Goal: Find specific page/section: Find specific page/section

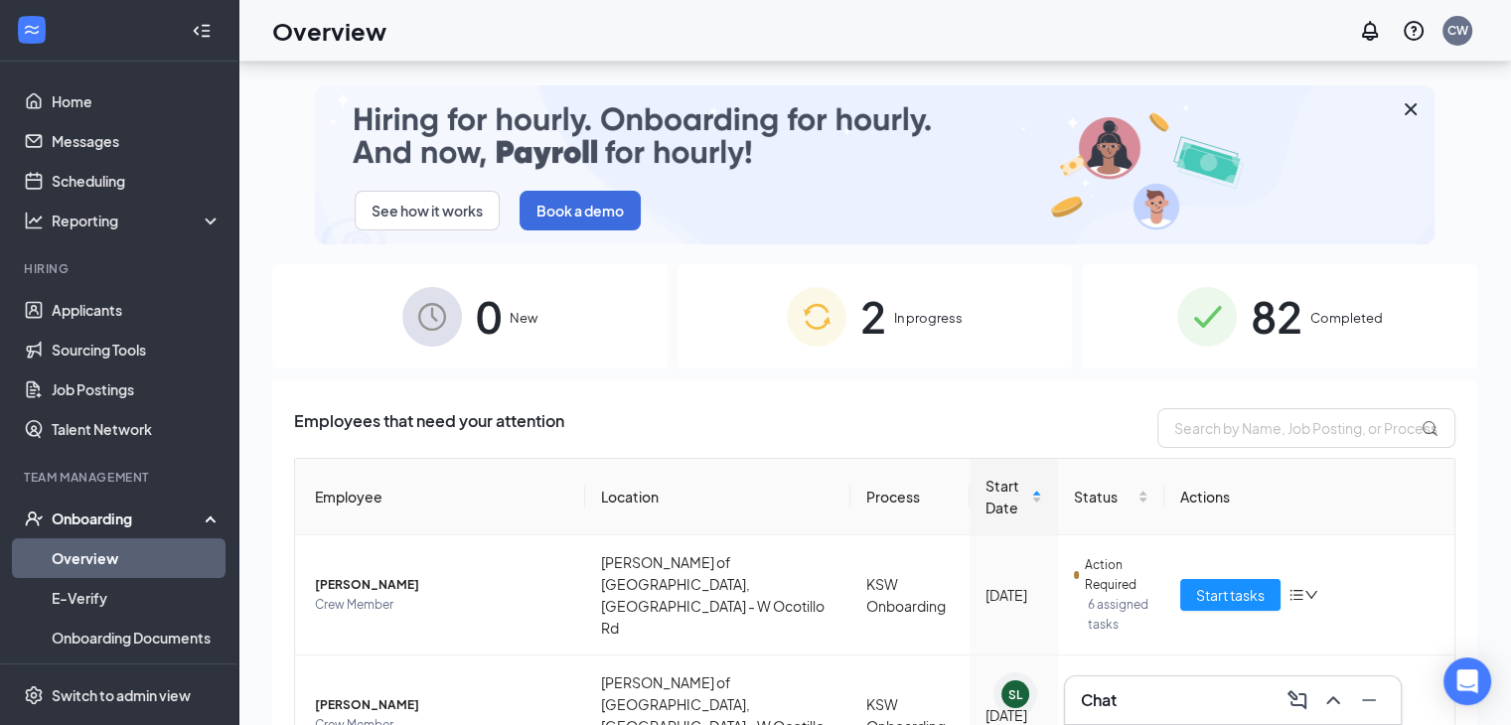
scroll to position [89, 0]
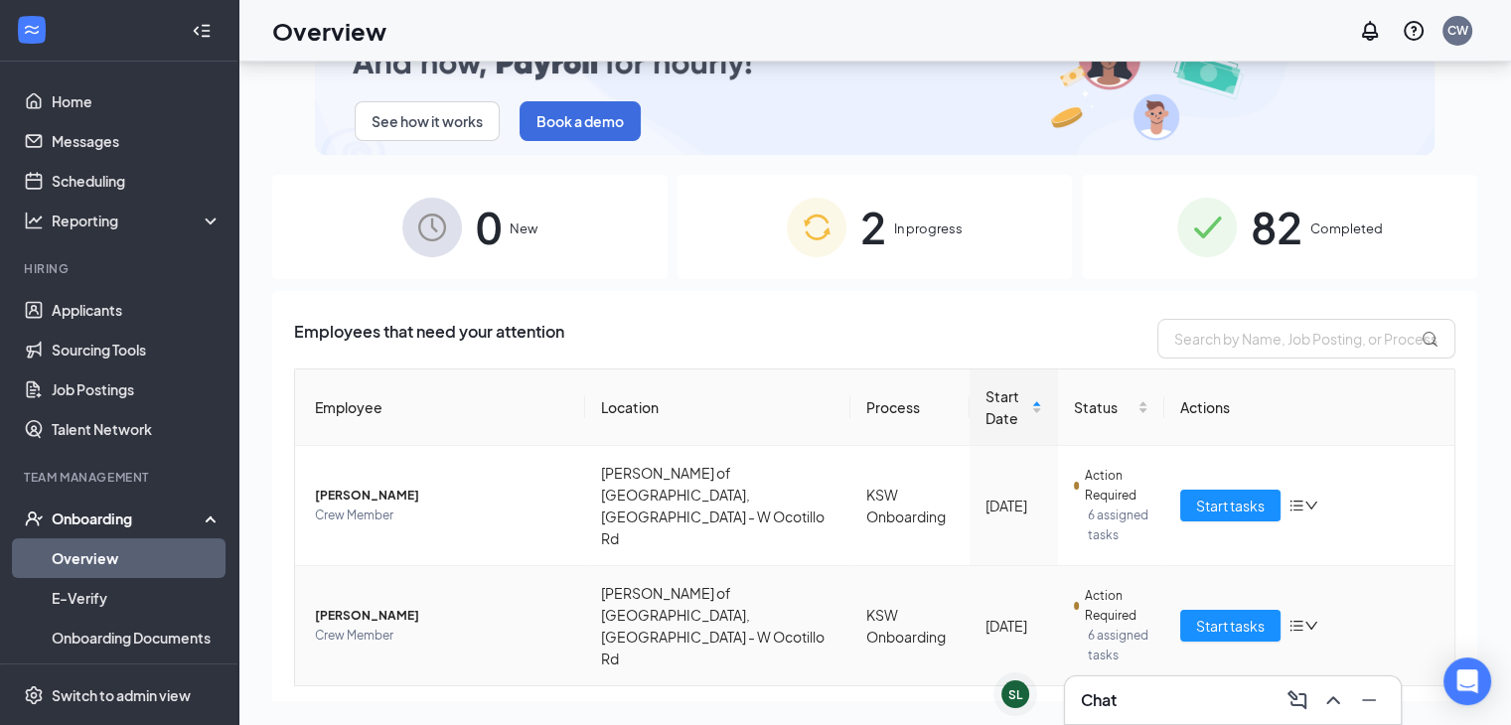
click at [385, 606] on span "[PERSON_NAME]" at bounding box center [442, 616] width 254 height 20
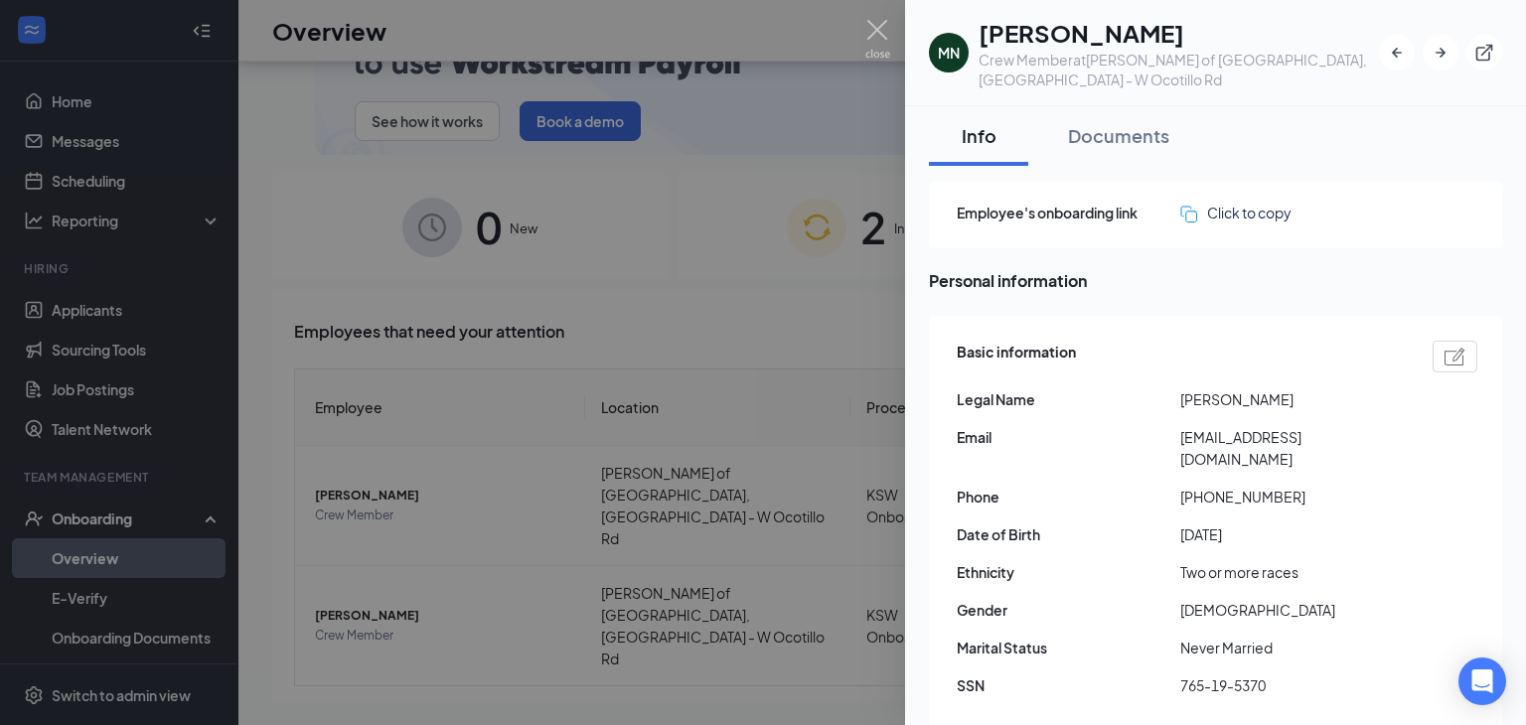
click at [1118, 123] on div "Documents" at bounding box center [1118, 135] width 101 height 25
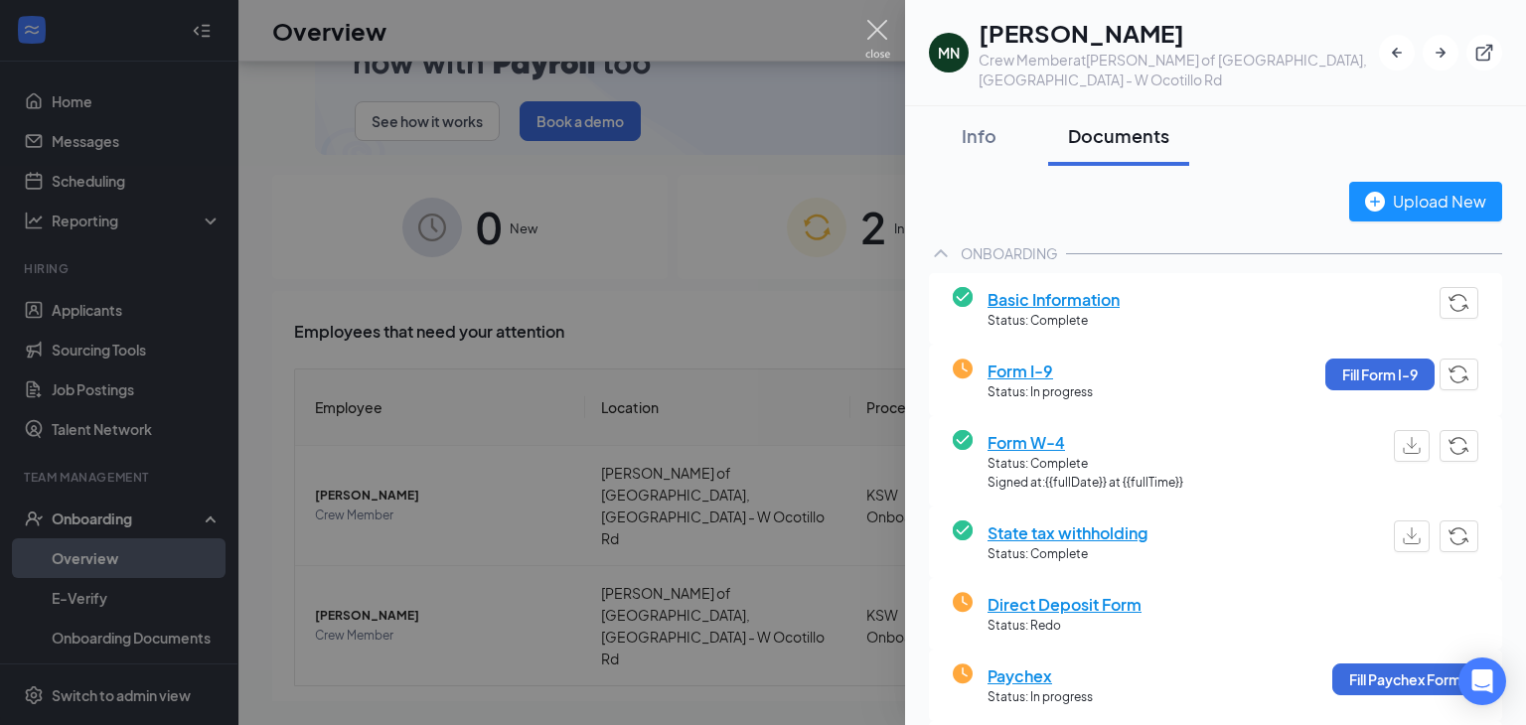
click at [879, 37] on img at bounding box center [878, 39] width 25 height 39
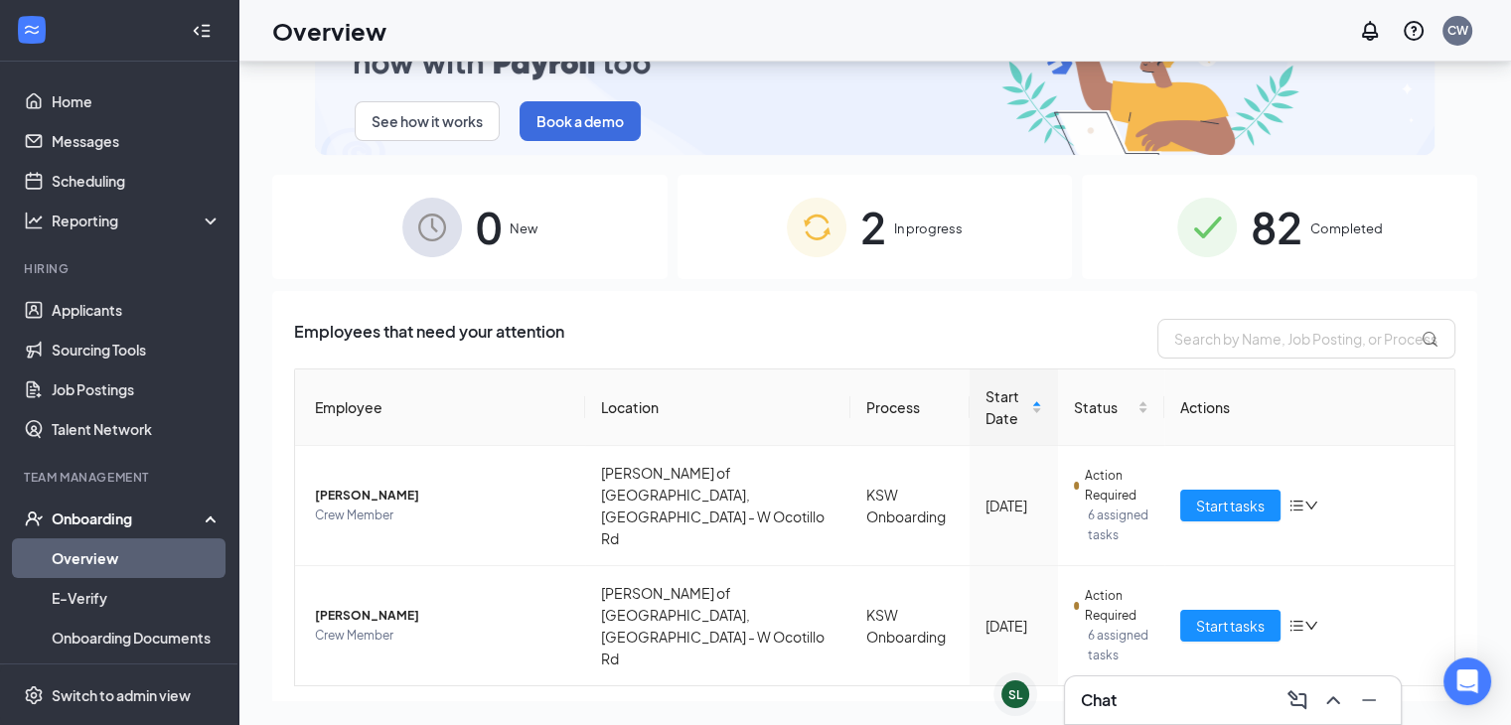
click at [1251, 209] on span "82" at bounding box center [1277, 227] width 52 height 69
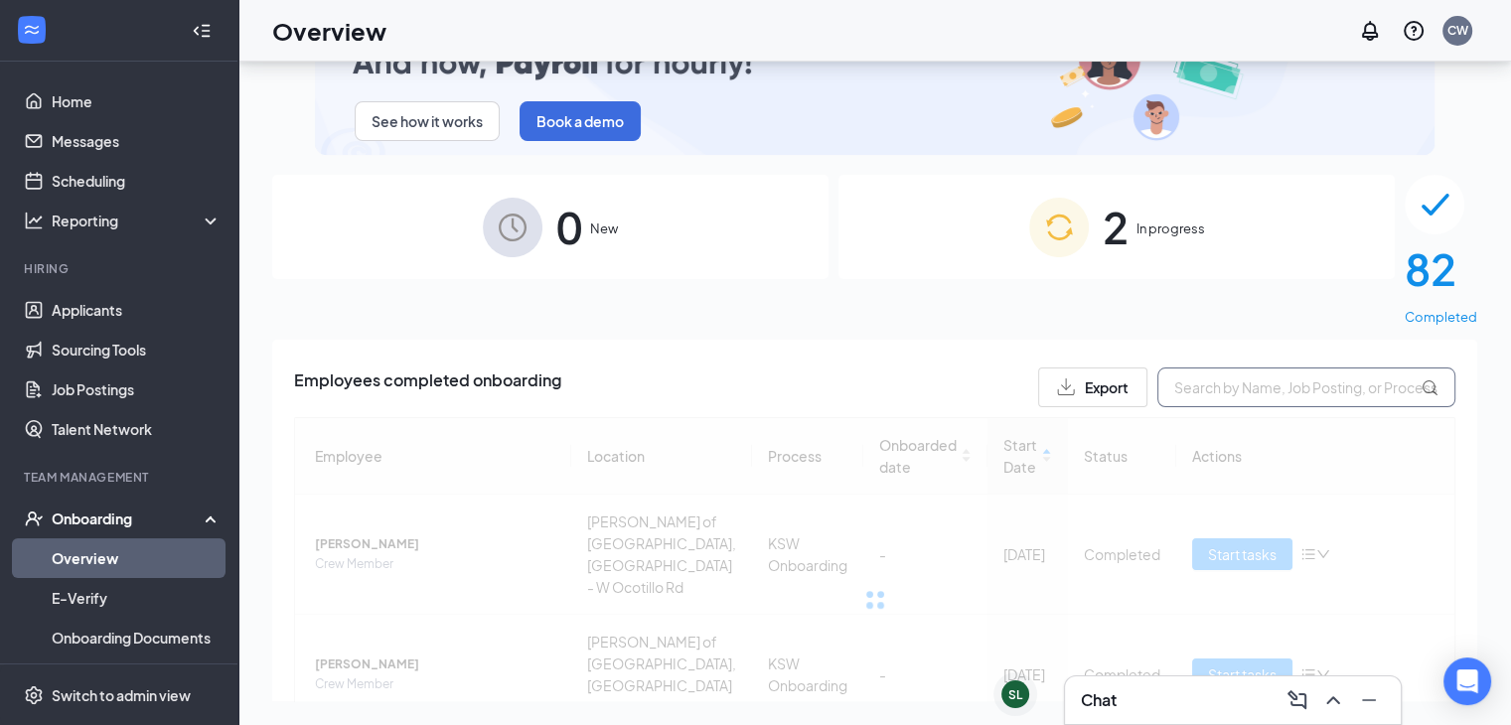
click at [1244, 368] on input "text" at bounding box center [1307, 388] width 298 height 40
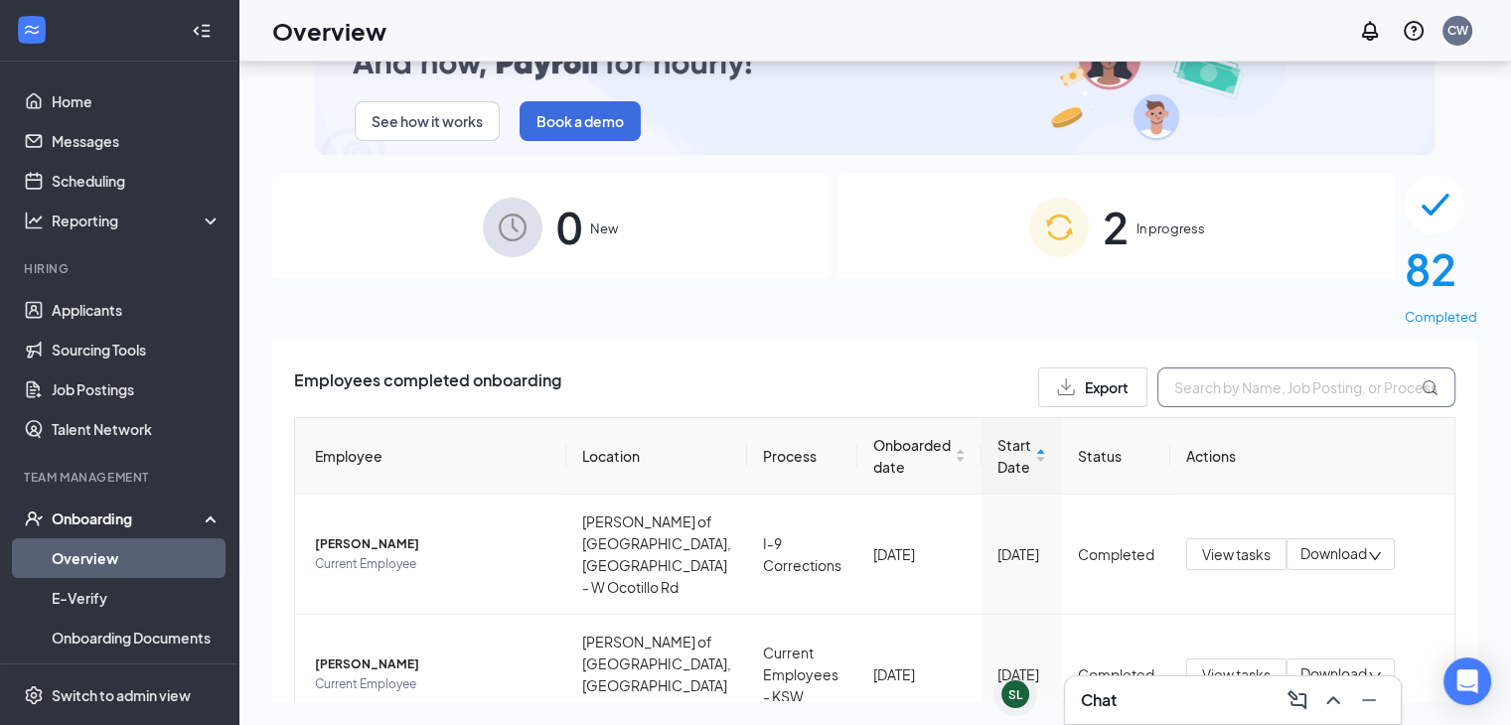
type input "b"
type input "[PERSON_NAME]"
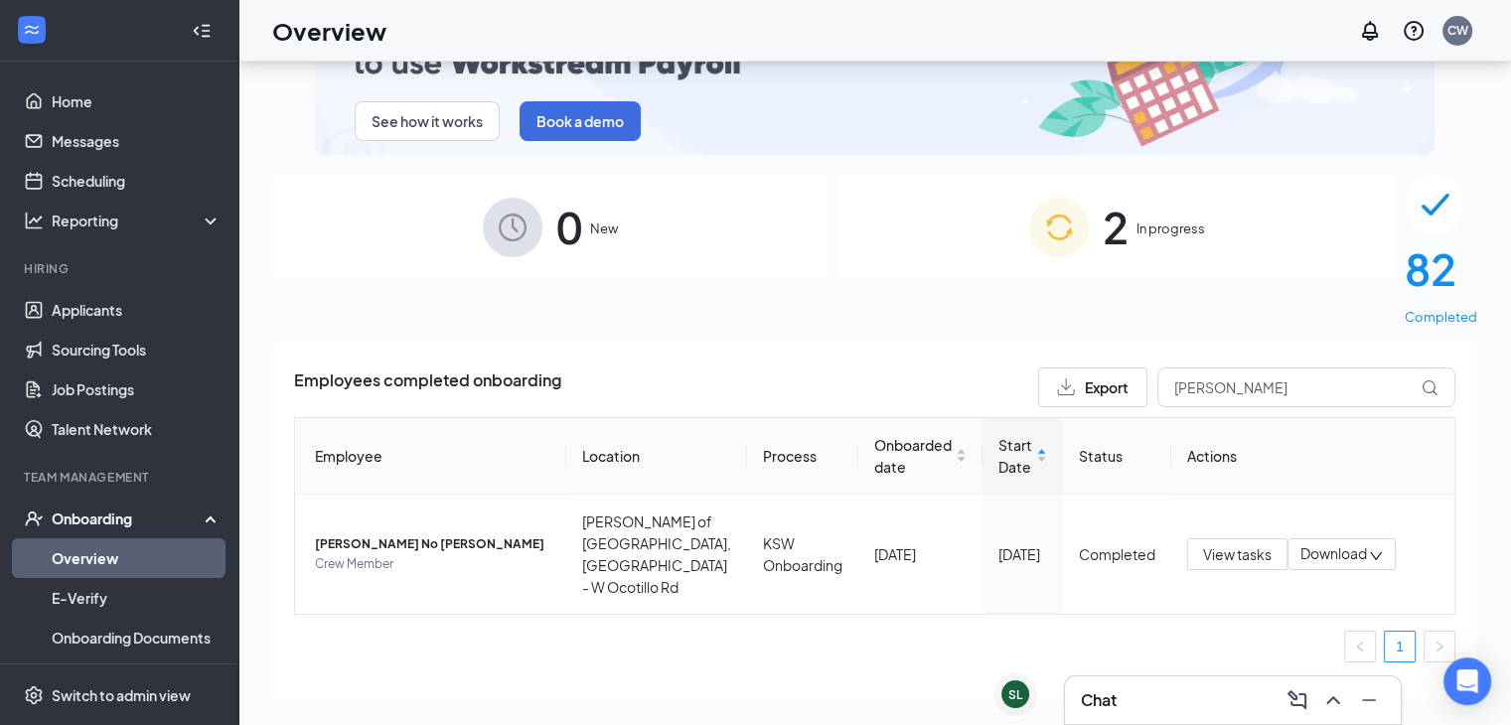
click at [1137, 238] on span "In progress" at bounding box center [1171, 229] width 69 height 20
